Goal: Information Seeking & Learning: Learn about a topic

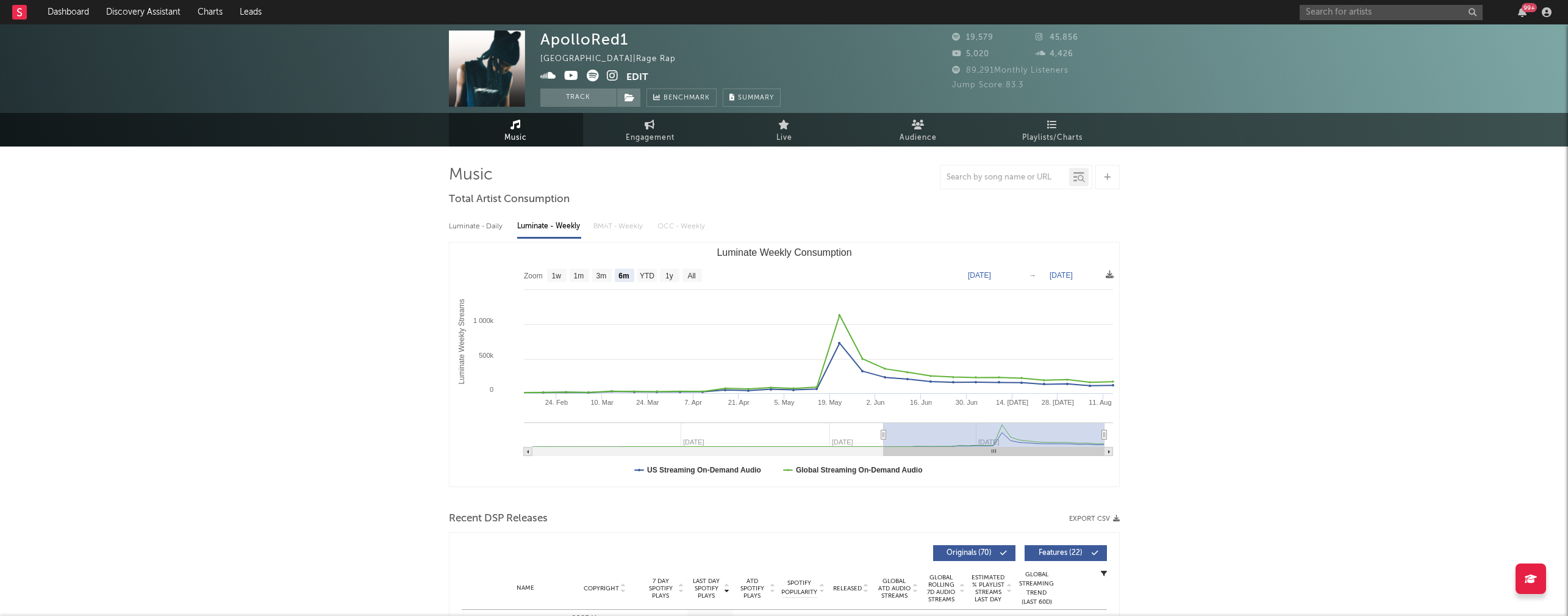
select select "6m"
click at [1358, 16] on input "text" at bounding box center [1391, 12] width 183 height 16
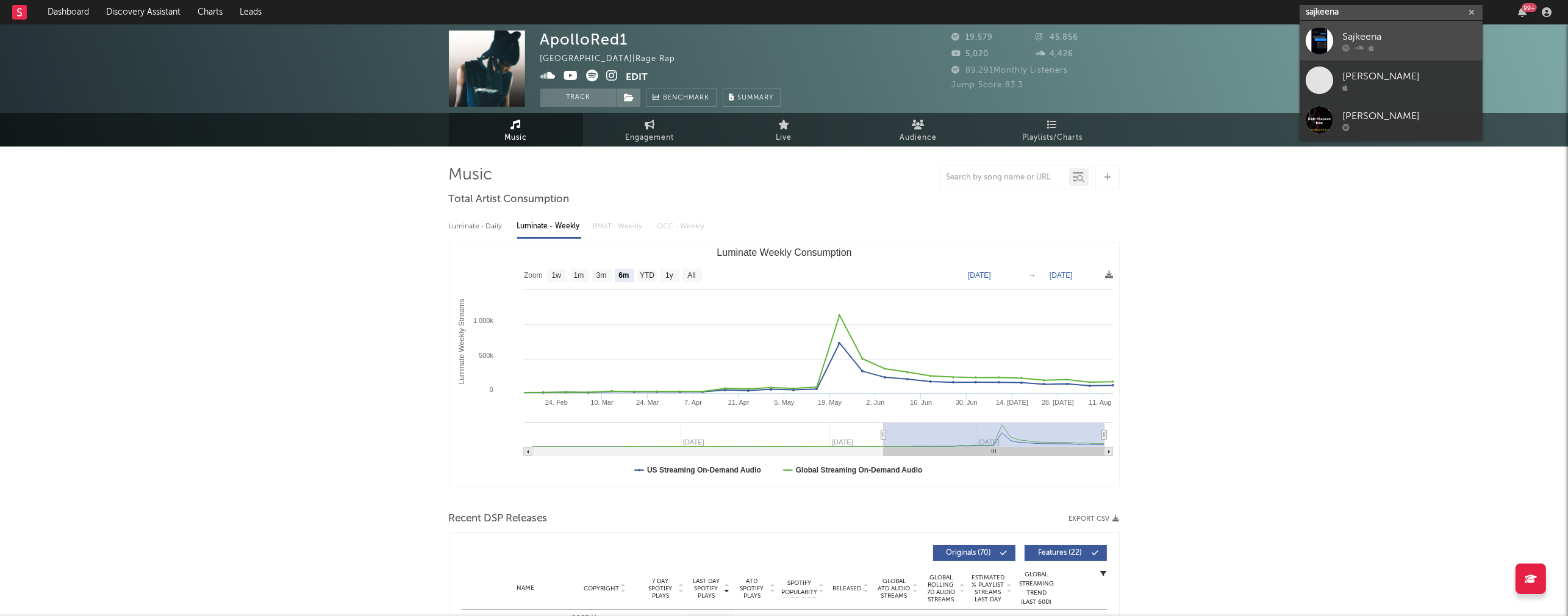
type input "sajkeena"
click at [1380, 32] on div "Sajkeena" at bounding box center [1408, 37] width 134 height 15
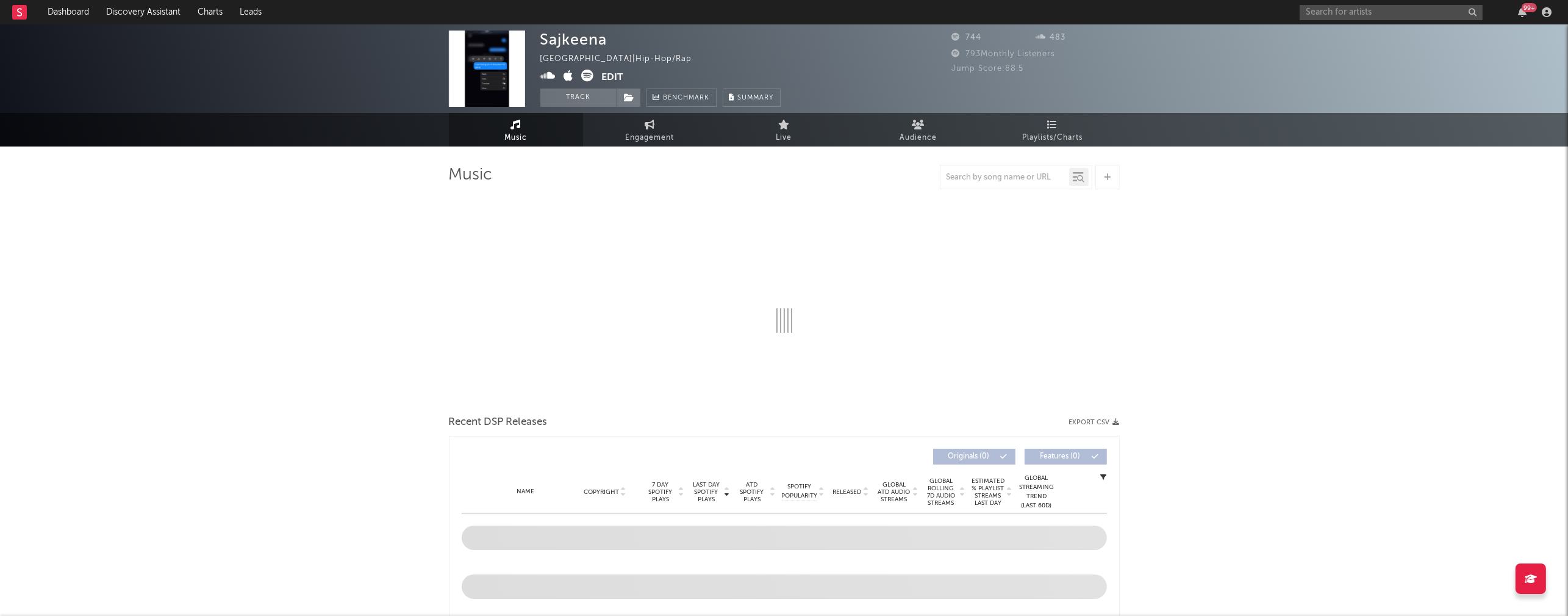
select select "1w"
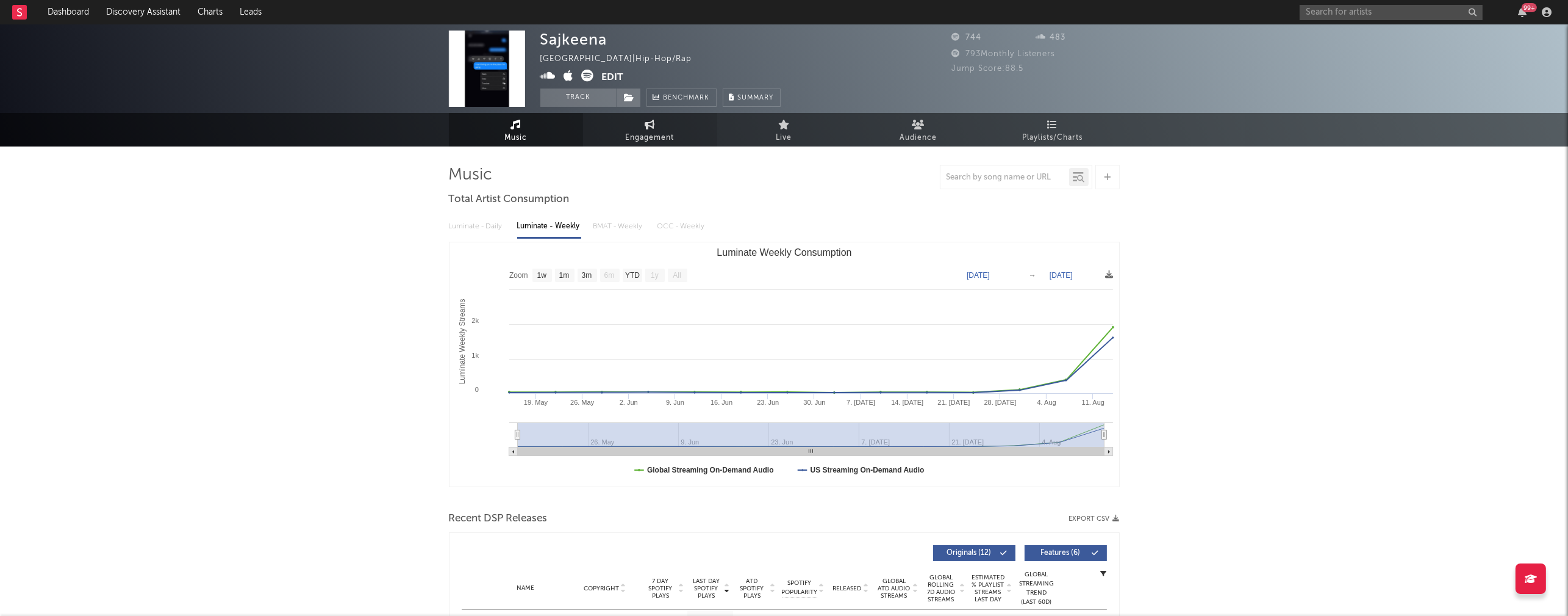
click at [648, 136] on span "Engagement" at bounding box center [650, 138] width 49 height 15
select select "1w"
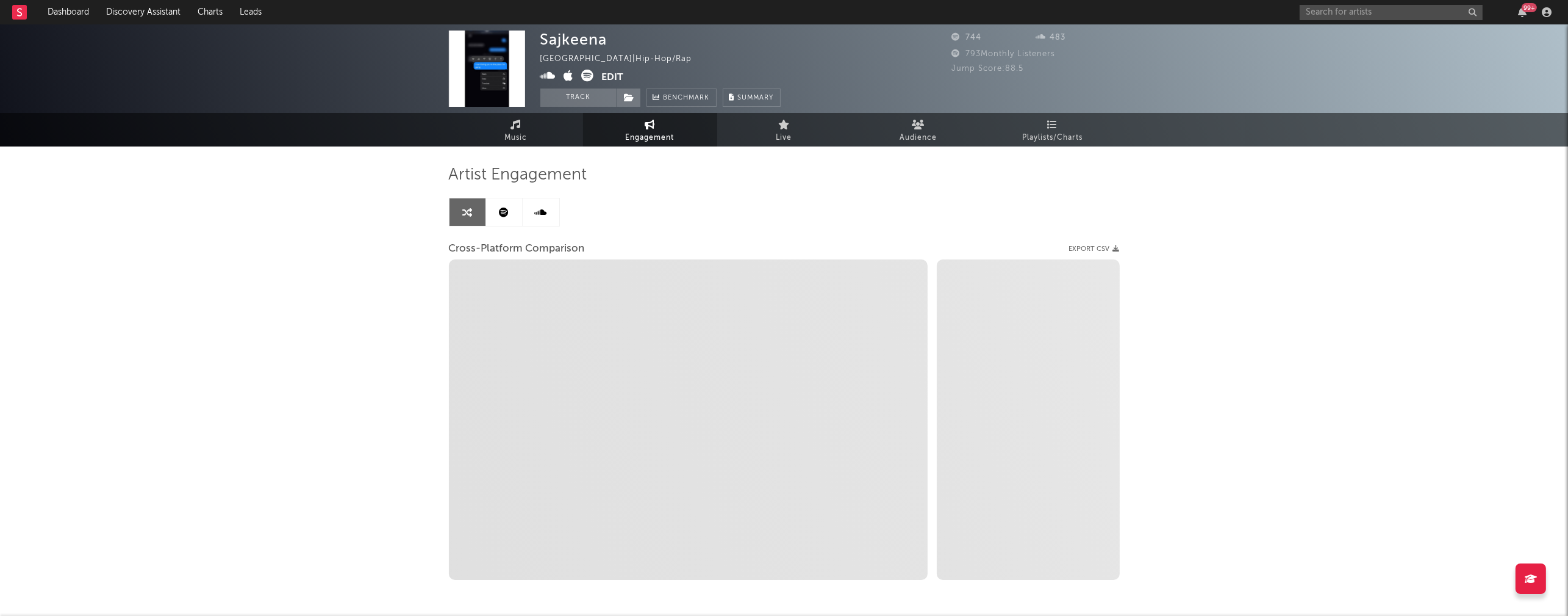
select select "1m"
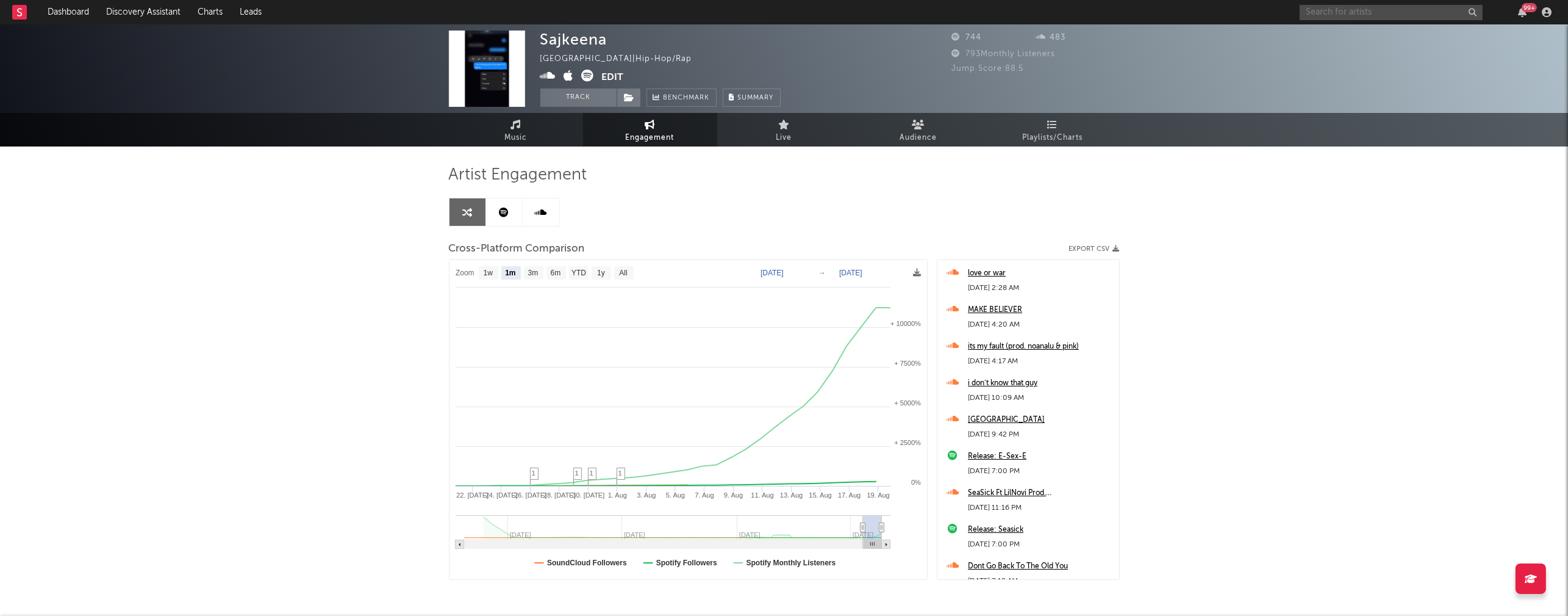
click at [1337, 8] on input "text" at bounding box center [1391, 12] width 183 height 16
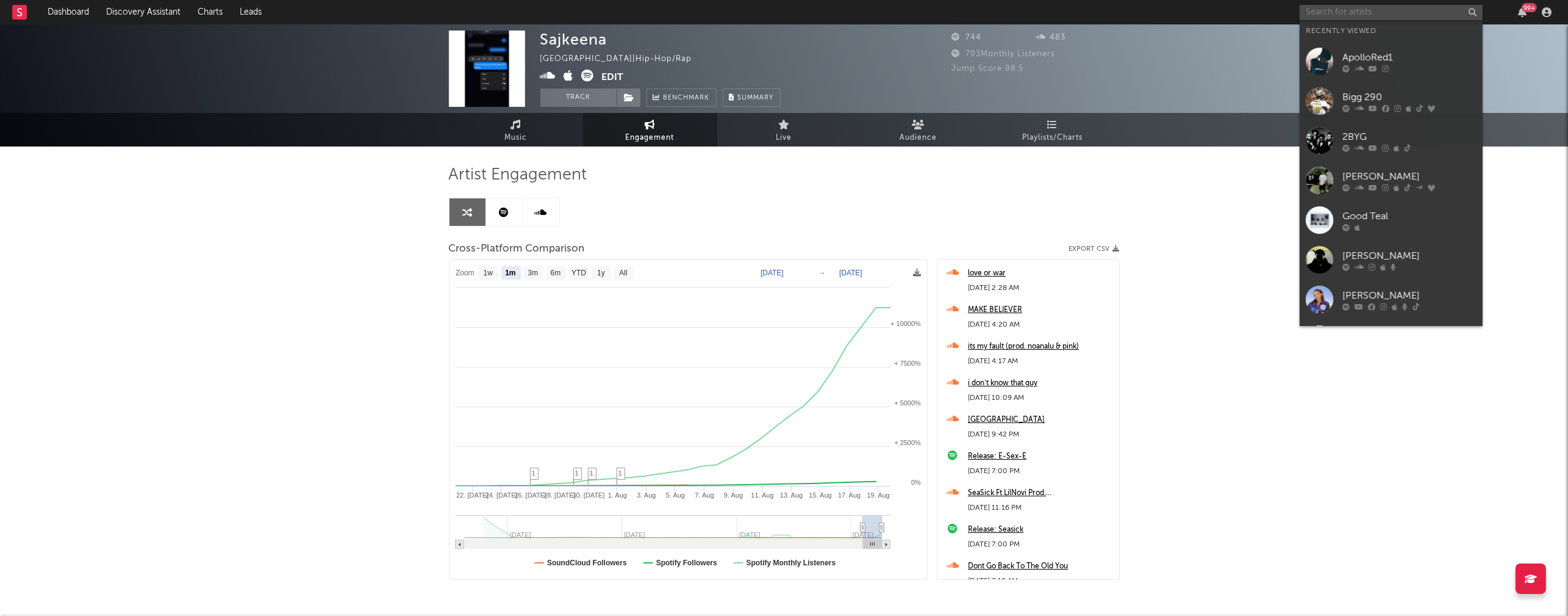
paste input "luh wezzy"
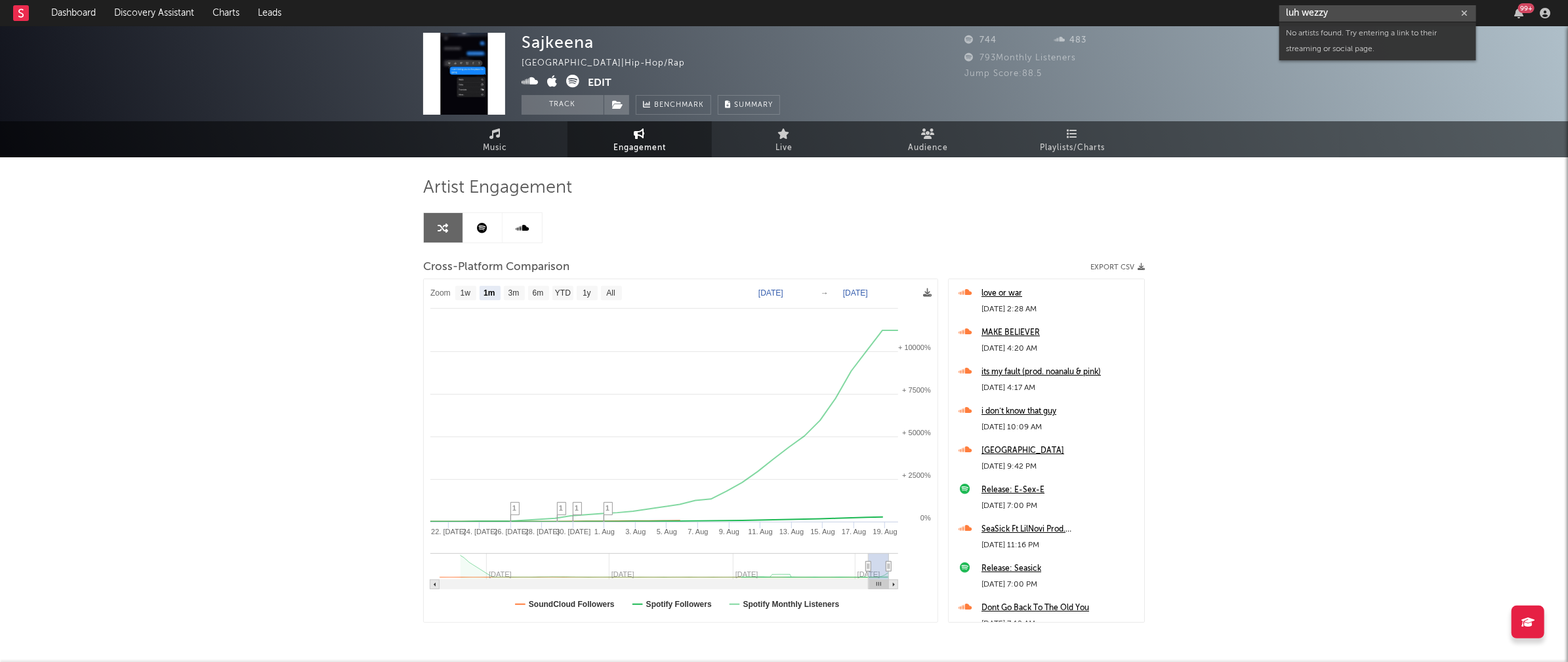
click at [1338, 13] on input "luh wezzy" at bounding box center [1377, 13] width 197 height 17
paste input "[PERSON_NAME]"
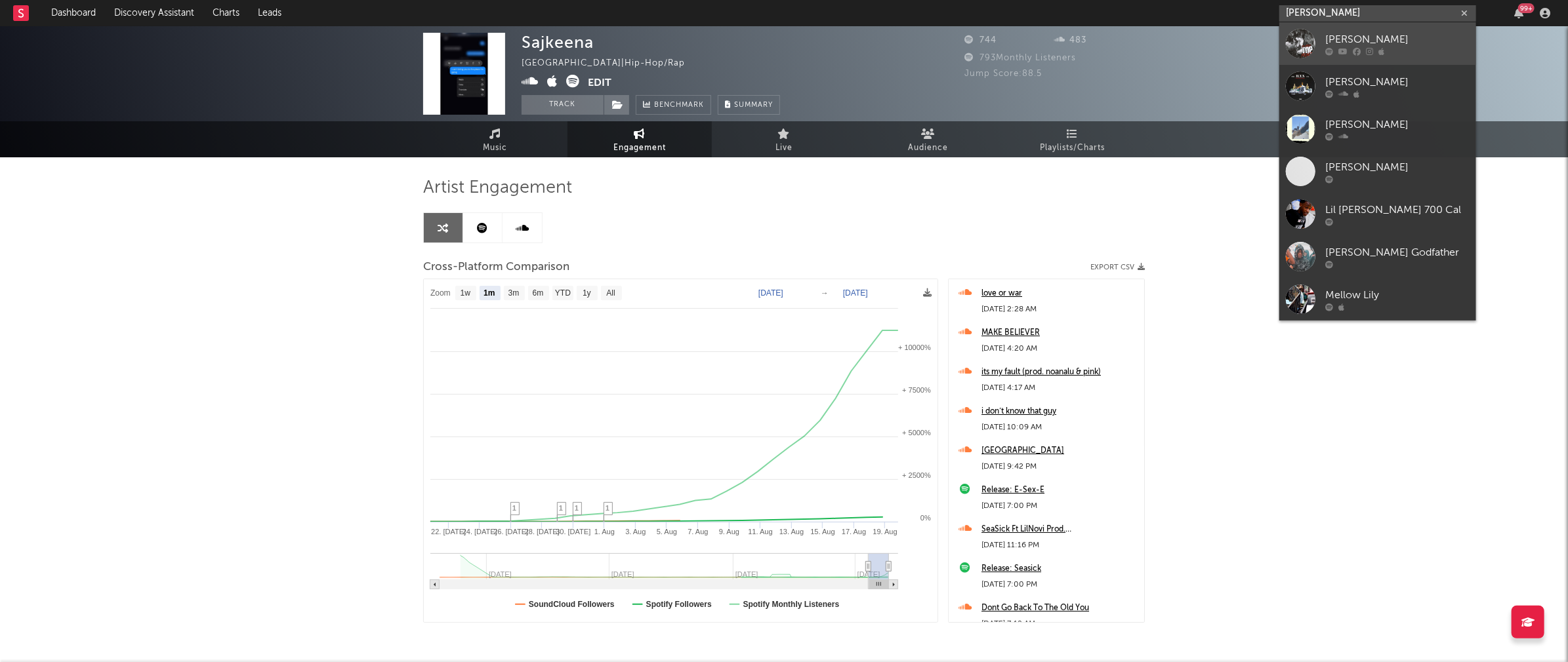
type input "[PERSON_NAME]"
click at [1371, 30] on link "[PERSON_NAME]" at bounding box center [1377, 43] width 197 height 43
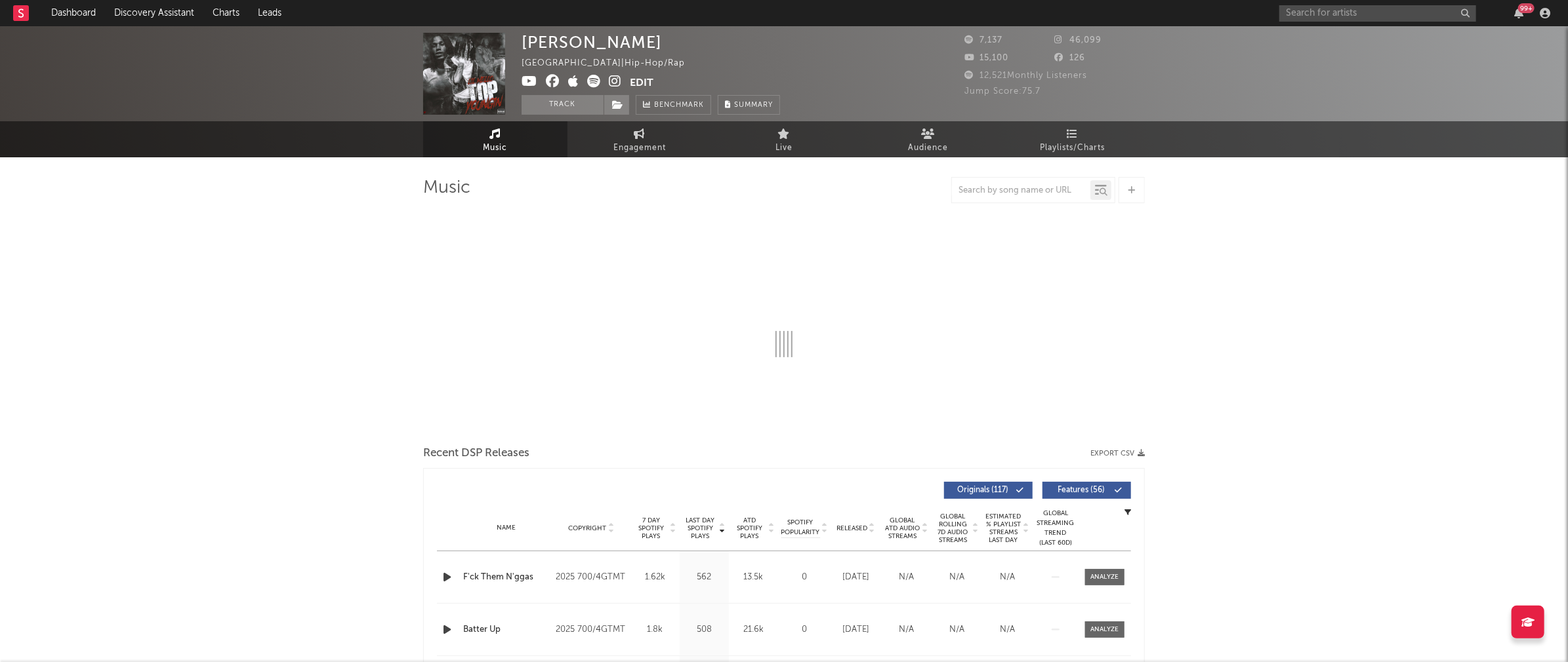
select select "6m"
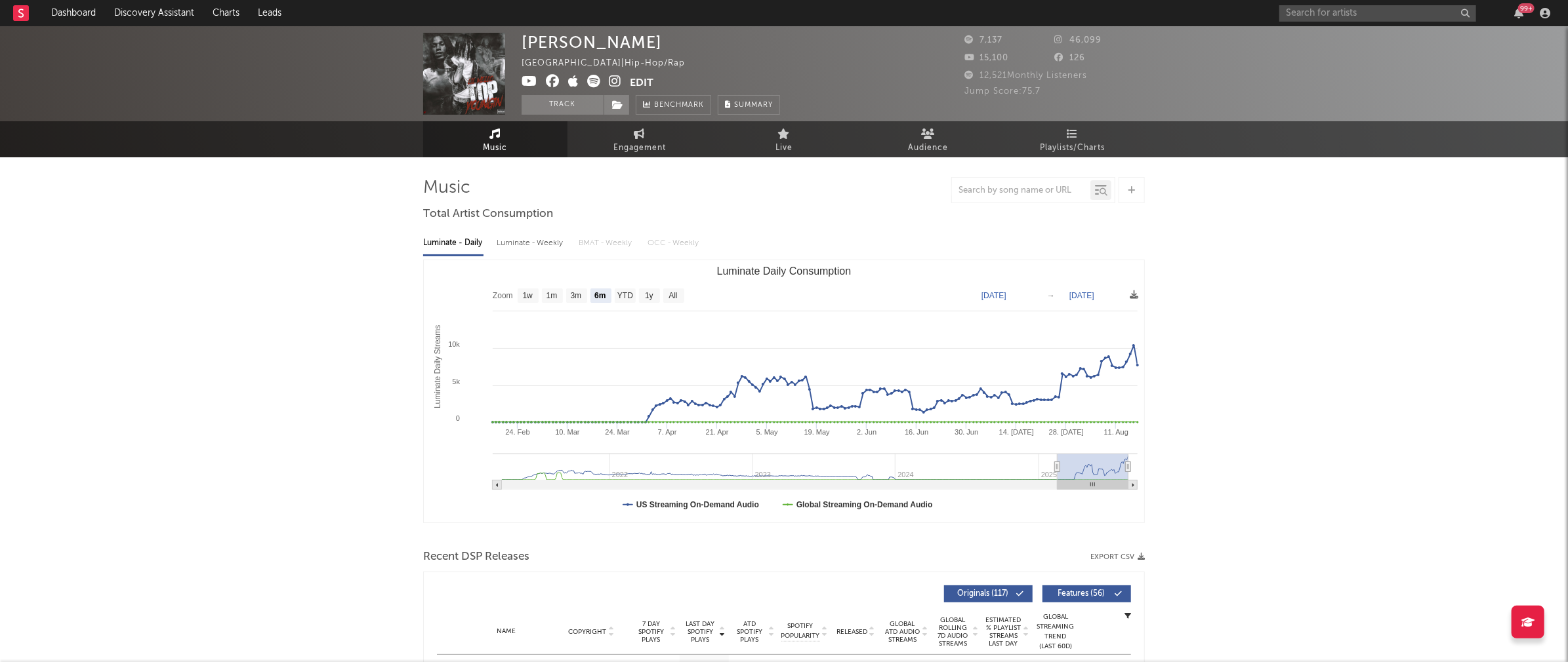
click at [538, 241] on div "Luminate - Weekly" at bounding box center [530, 243] width 69 height 22
select select "6m"
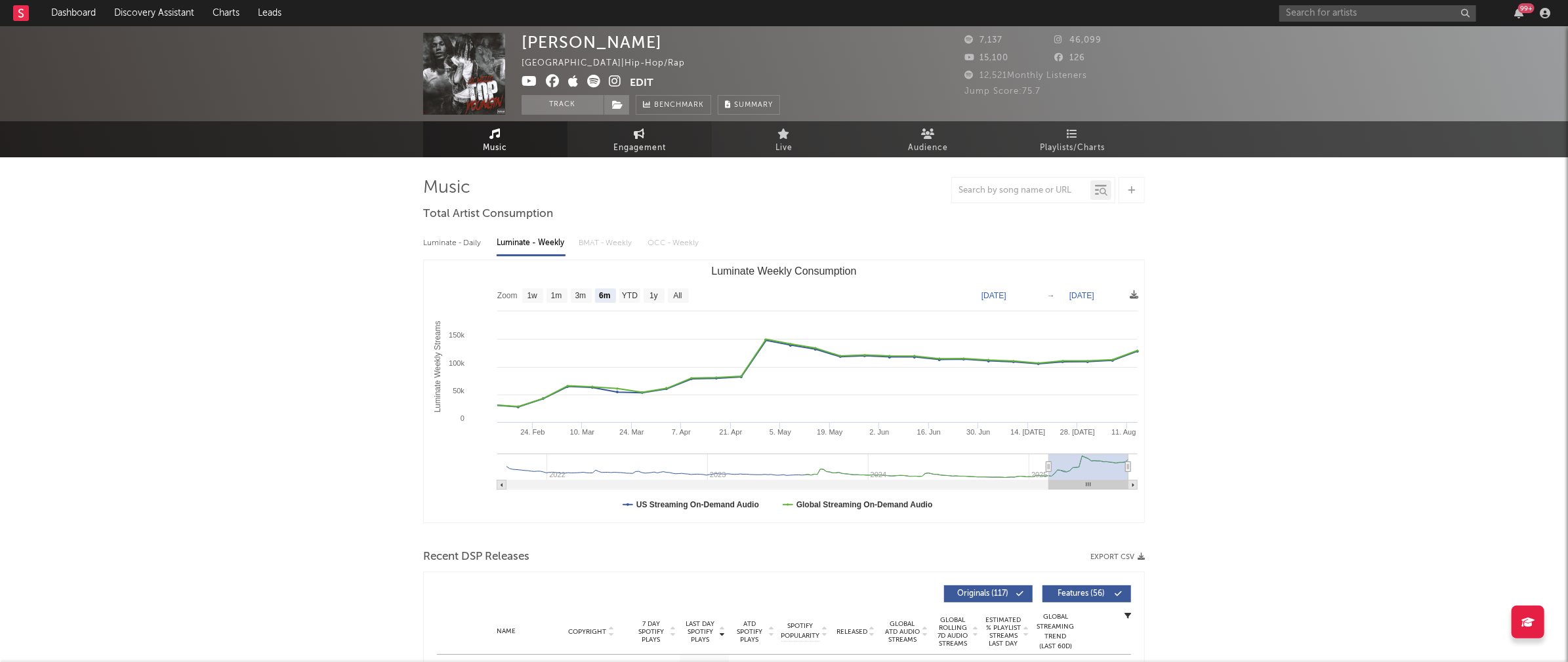
click at [637, 148] on span "Engagement" at bounding box center [640, 148] width 53 height 16
select select "1w"
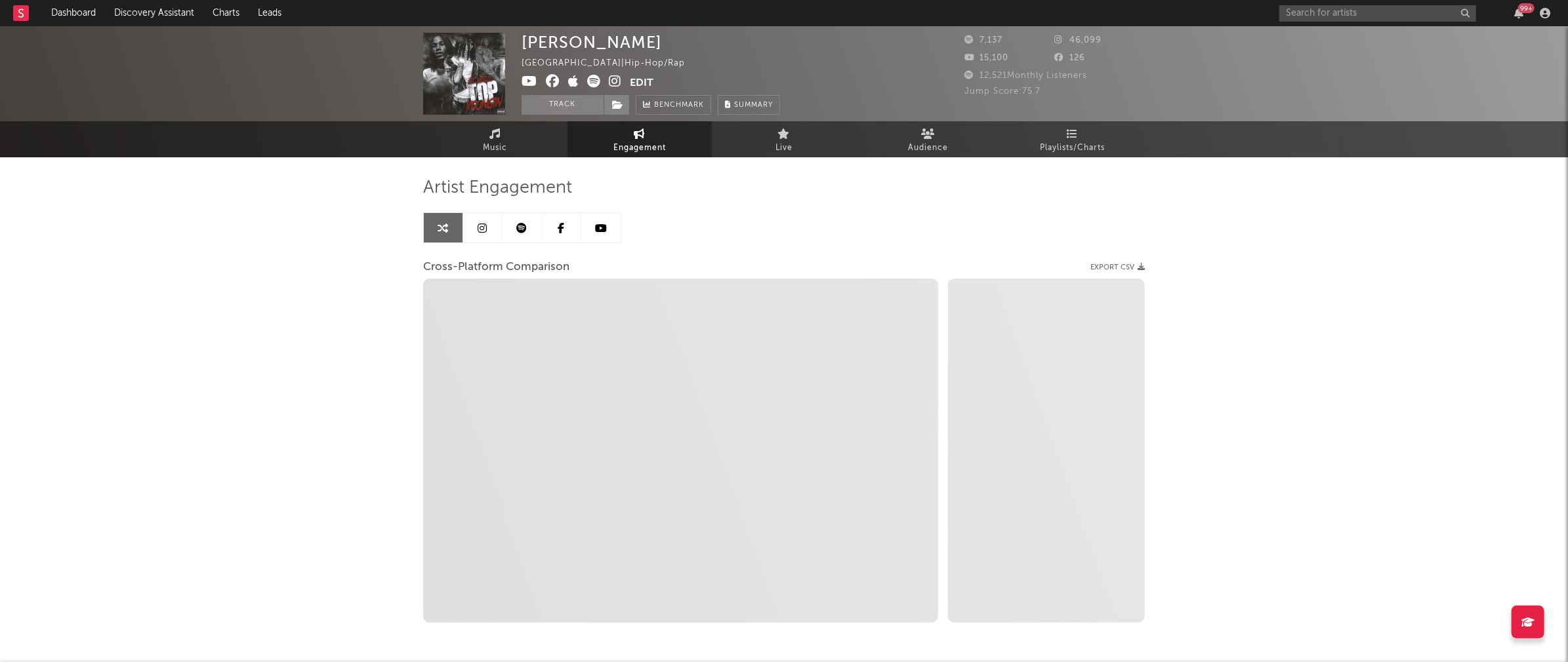
click at [617, 78] on icon at bounding box center [615, 80] width 13 height 13
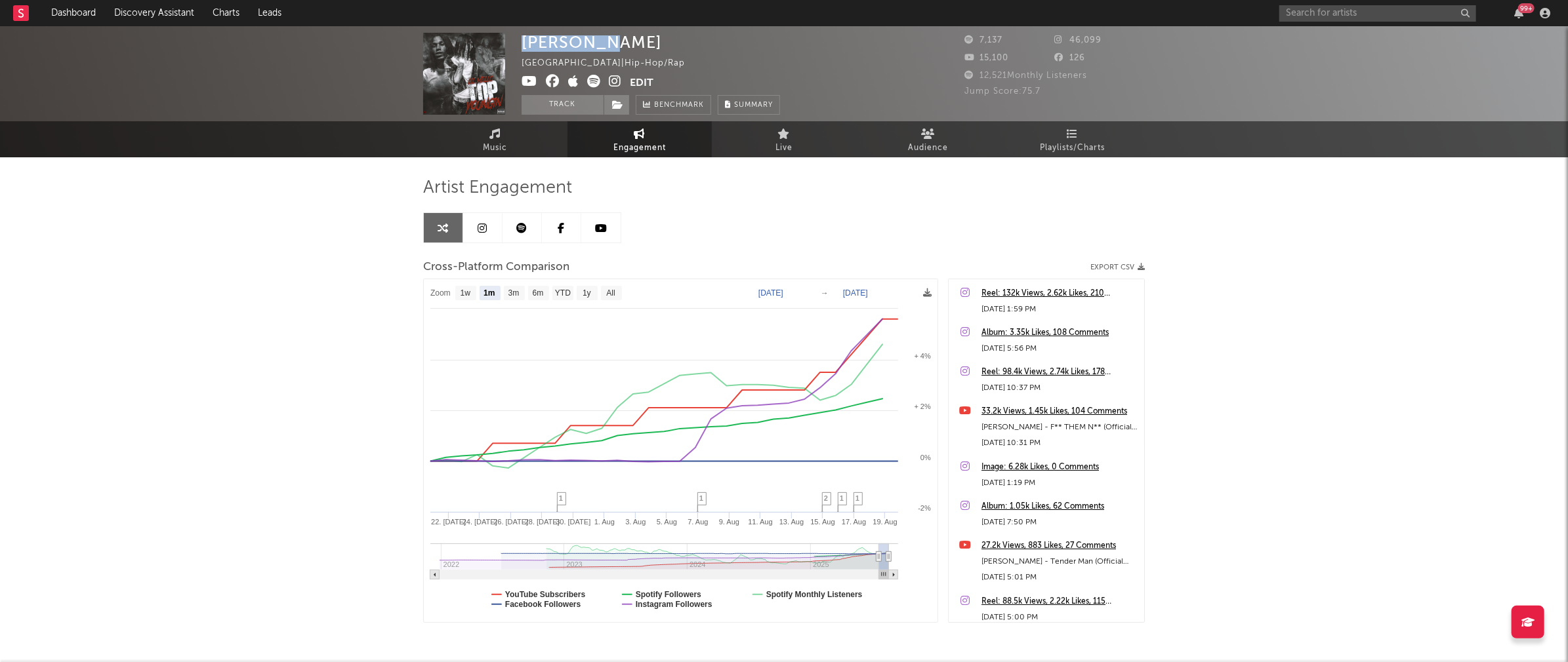
drag, startPoint x: 523, startPoint y: 44, endPoint x: 587, endPoint y: 40, distance: 64.1
click at [587, 40] on div "[PERSON_NAME]" at bounding box center [591, 42] width 140 height 19
copy div "[PERSON_NAME]"
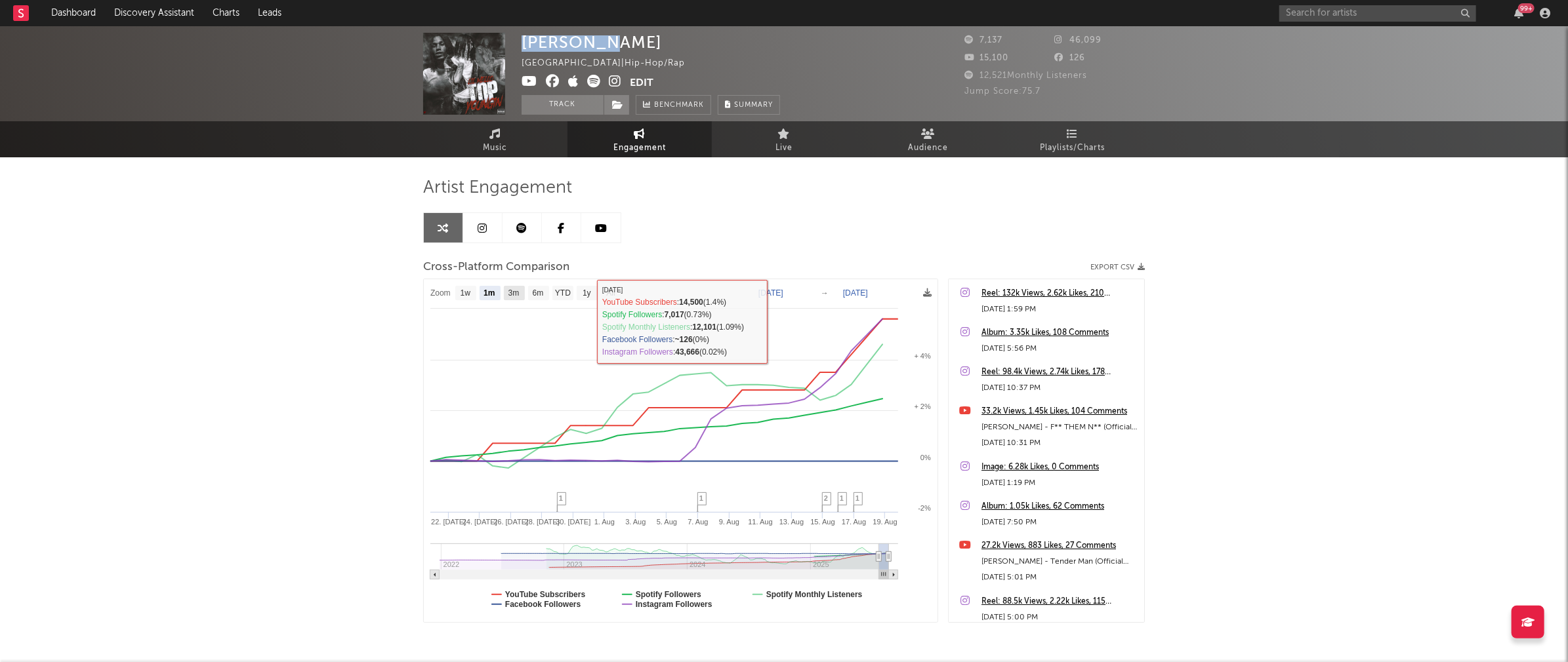
click at [509, 296] on text "3m" at bounding box center [513, 293] width 11 height 9
select select "3m"
type input "[DATE]"
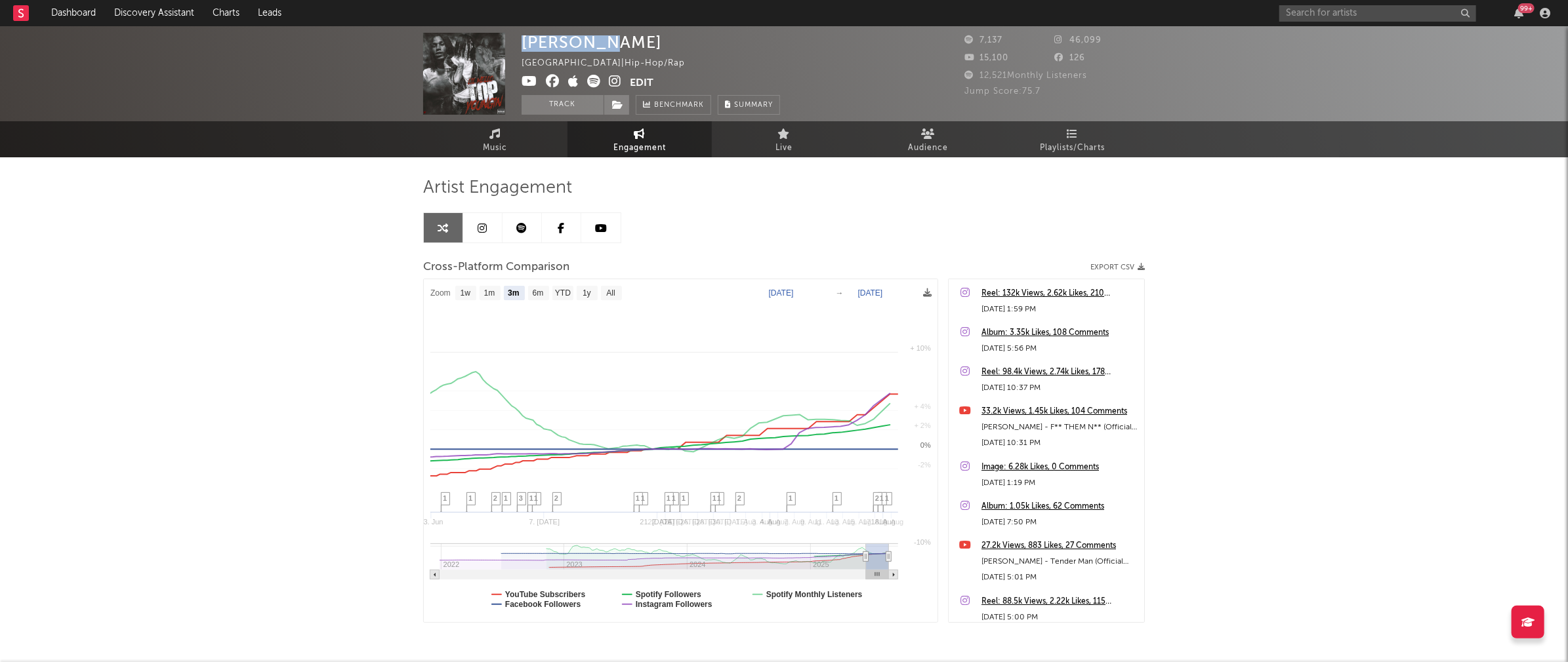
select select "3m"
